Goal: Use online tool/utility: Utilize a website feature to perform a specific function

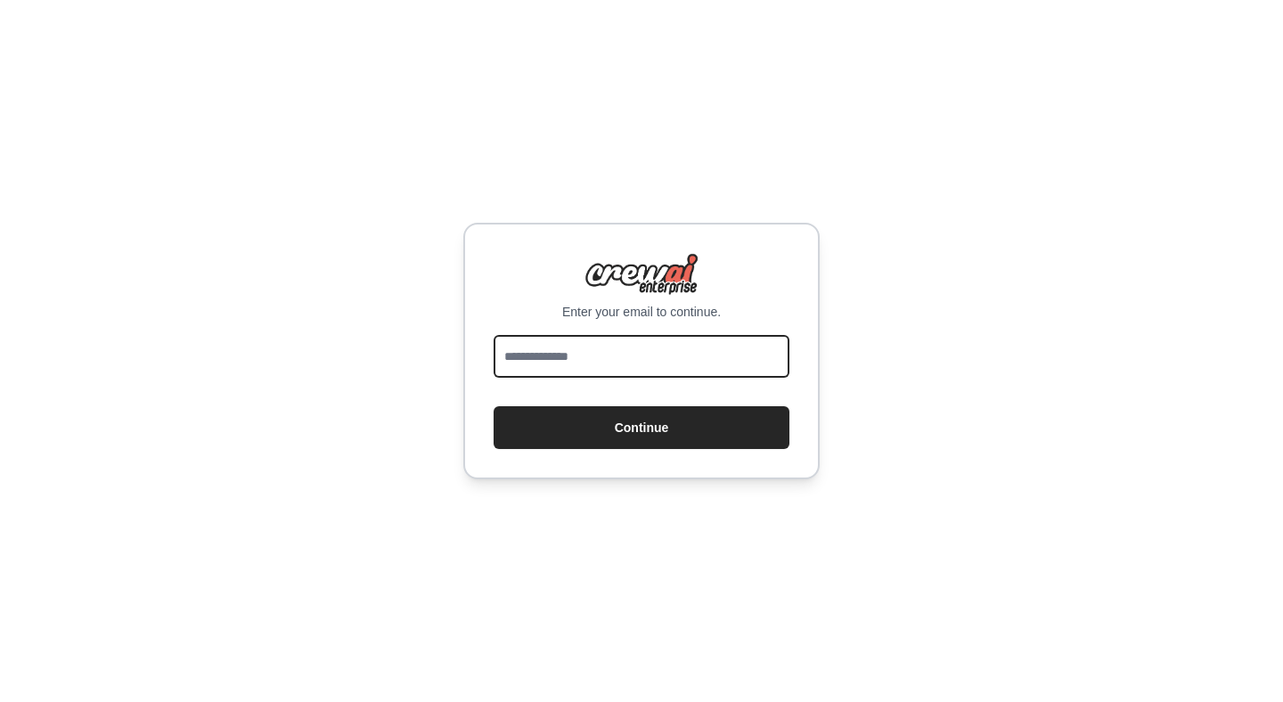
click at [610, 354] on input "email" at bounding box center [641, 356] width 296 height 43
type input "**********"
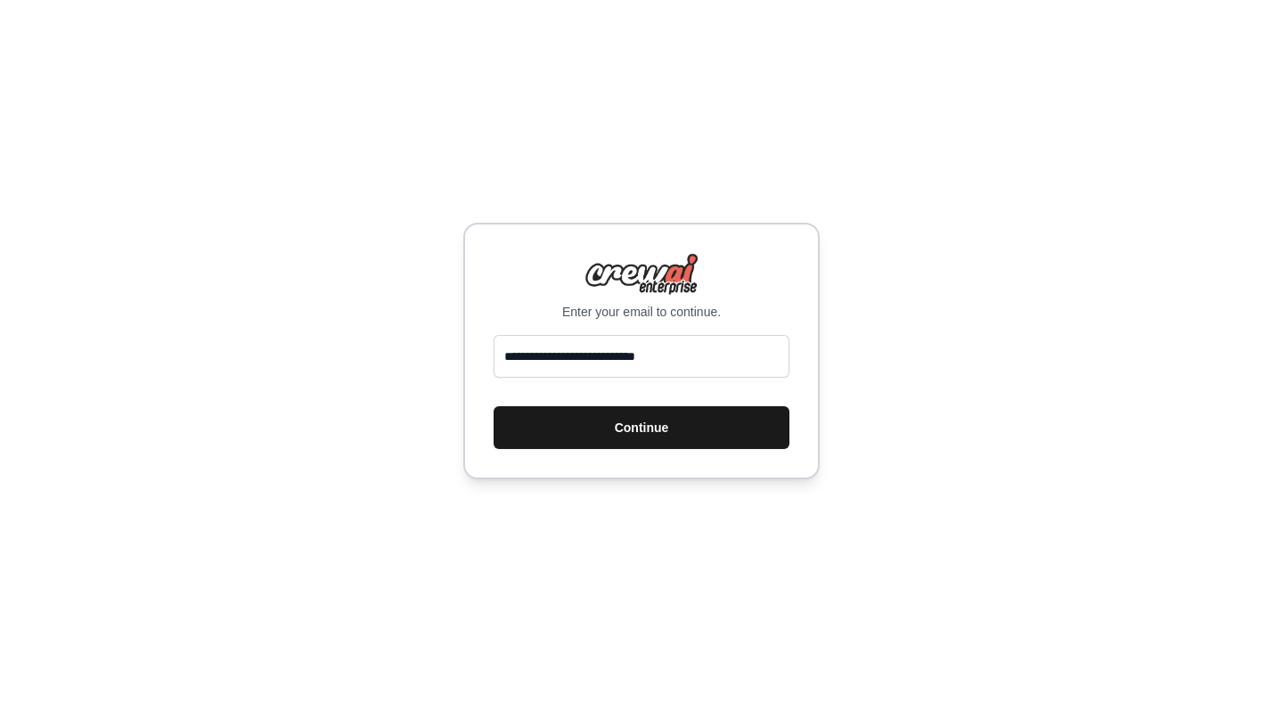
click at [623, 426] on button "Continue" at bounding box center [641, 427] width 296 height 43
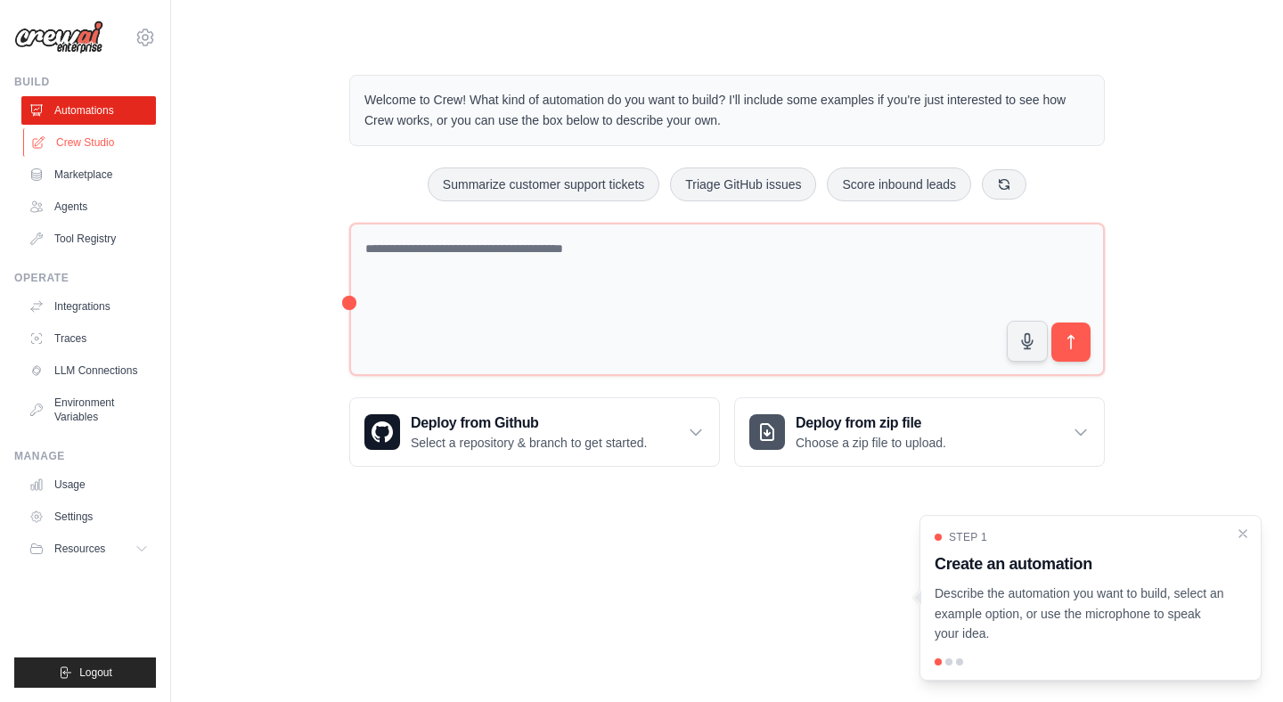
click at [82, 135] on link "Crew Studio" at bounding box center [90, 142] width 134 height 29
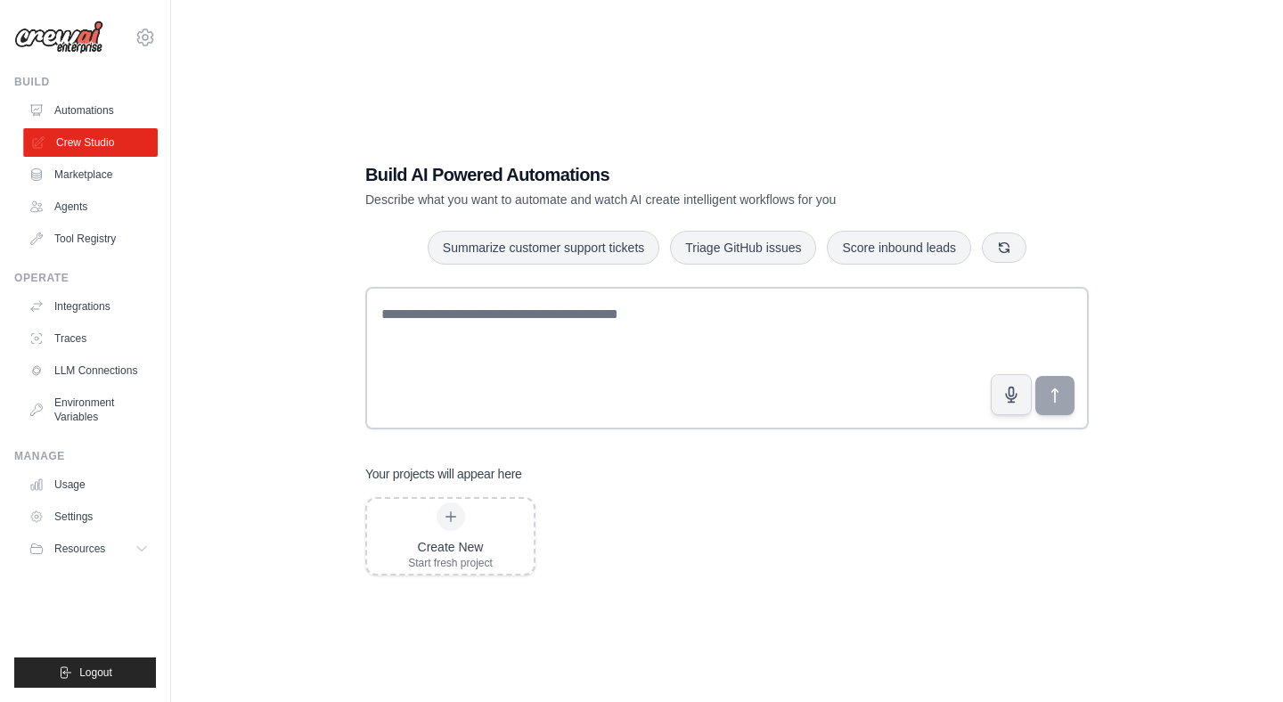
click at [82, 135] on link "Crew Studio" at bounding box center [90, 142] width 134 height 29
click at [470, 541] on div "Create New" at bounding box center [450, 547] width 85 height 18
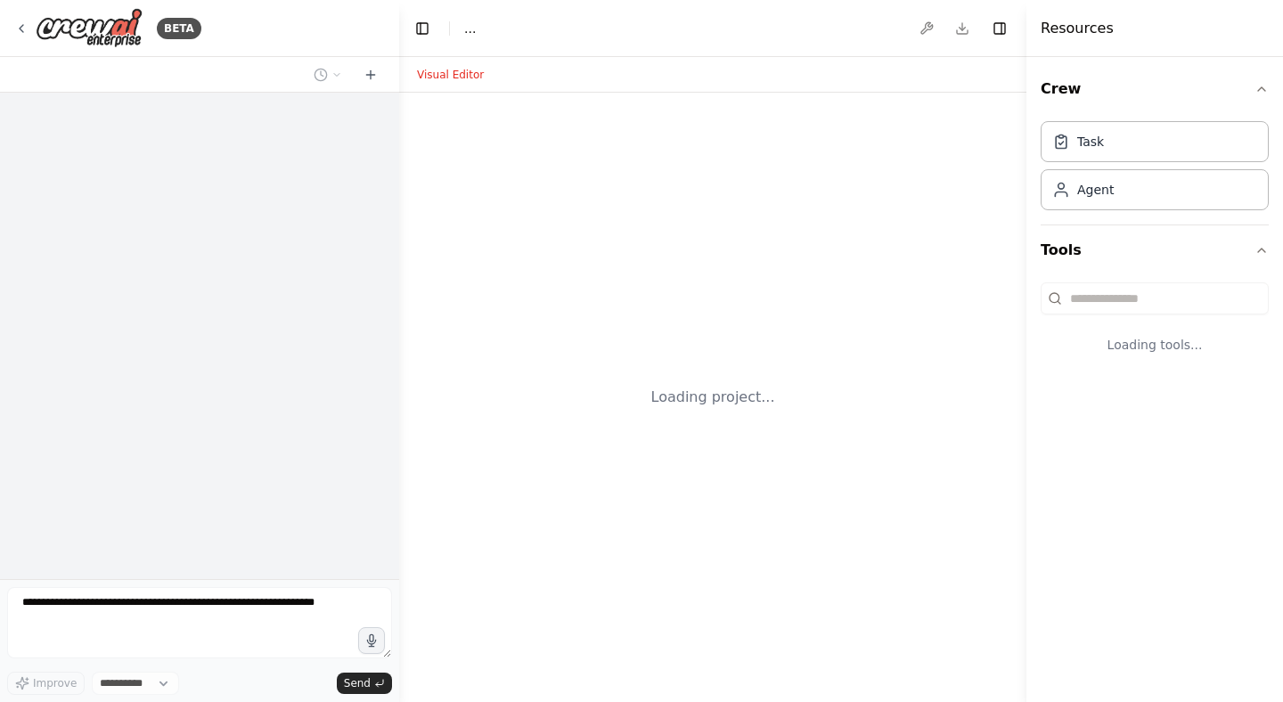
select select "****"
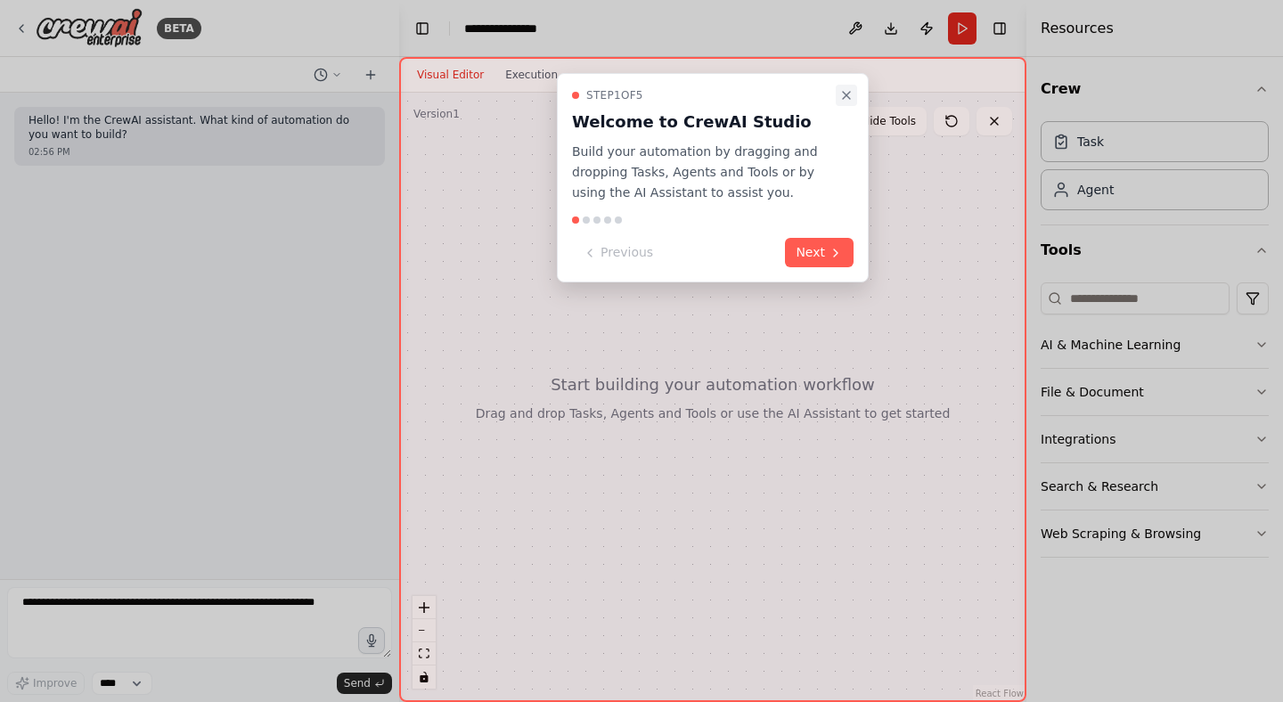
click at [846, 91] on icon "Close walkthrough" at bounding box center [846, 95] width 14 height 14
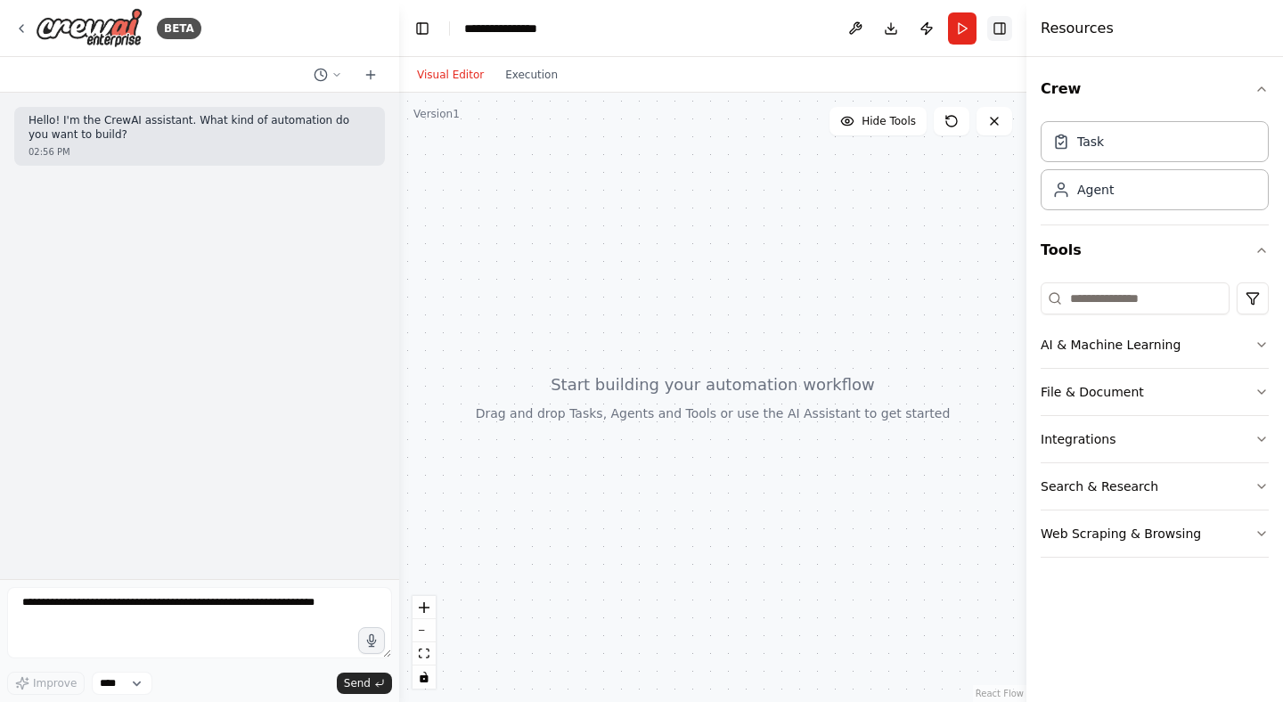
click at [998, 30] on button "Toggle Right Sidebar" at bounding box center [999, 28] width 25 height 25
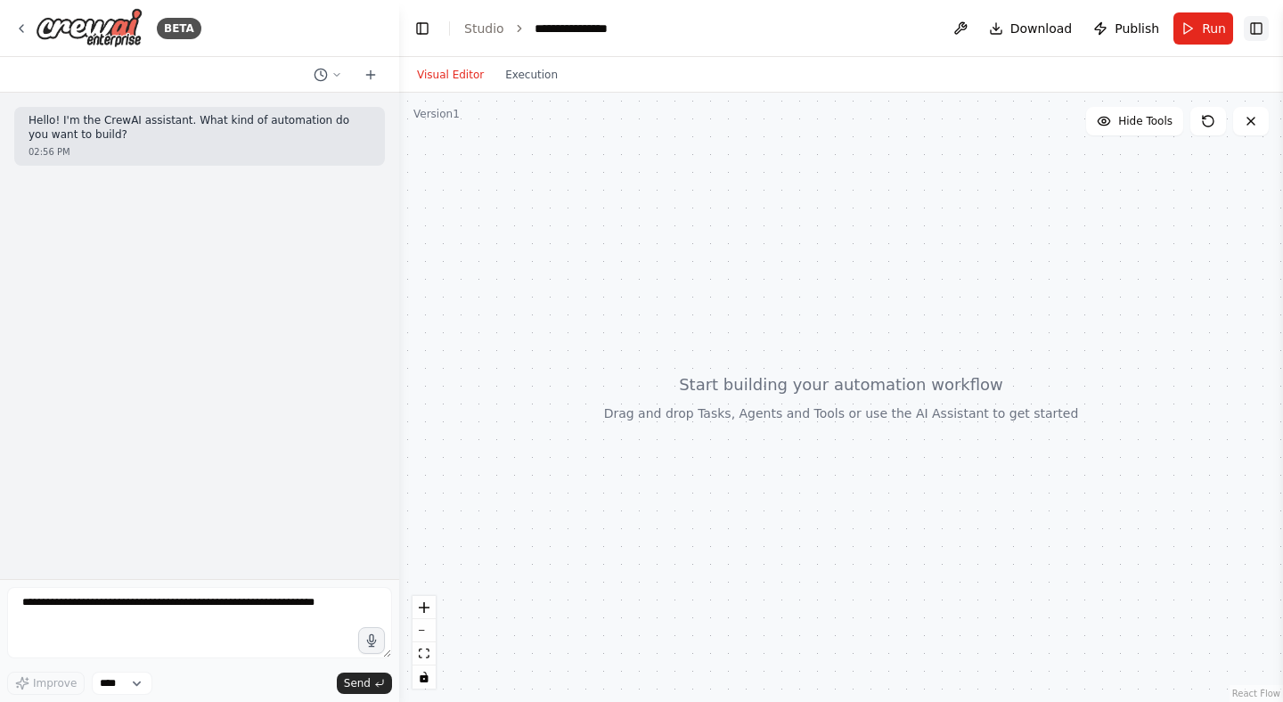
click at [1264, 27] on button "Toggle Right Sidebar" at bounding box center [1255, 28] width 25 height 25
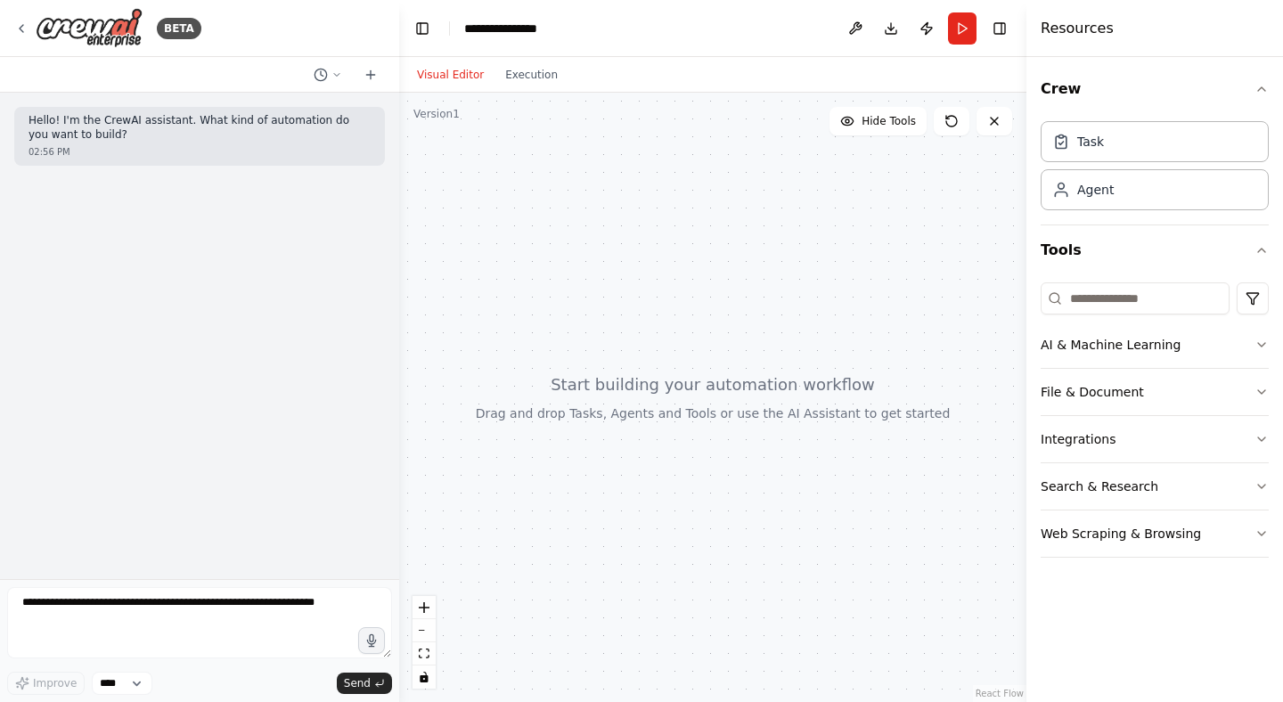
click at [451, 77] on button "Visual Editor" at bounding box center [450, 74] width 88 height 21
click at [538, 72] on button "Execution" at bounding box center [531, 74] width 74 height 21
click at [461, 74] on button "Visual Editor" at bounding box center [450, 74] width 88 height 21
